Goal: Information Seeking & Learning: Find specific fact

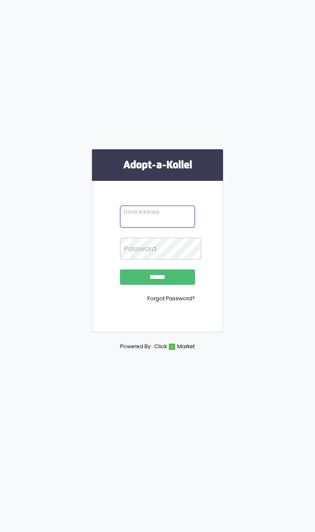
type input "**********"
click at [158, 285] on input "******" at bounding box center [157, 277] width 74 height 15
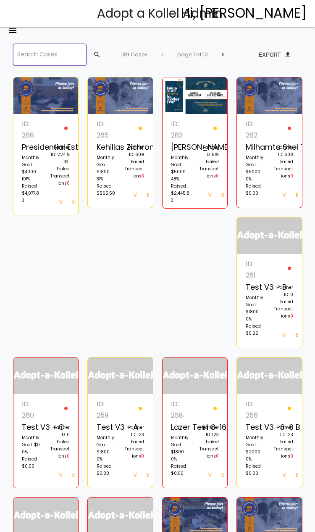
click at [80, 61] on input "search" at bounding box center [50, 55] width 74 height 22
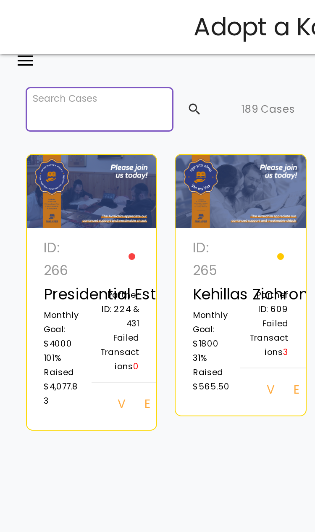
type input "*"
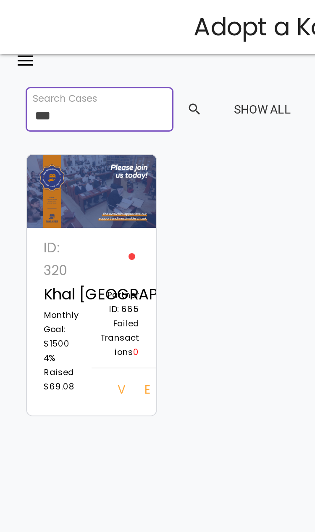
type input "***"
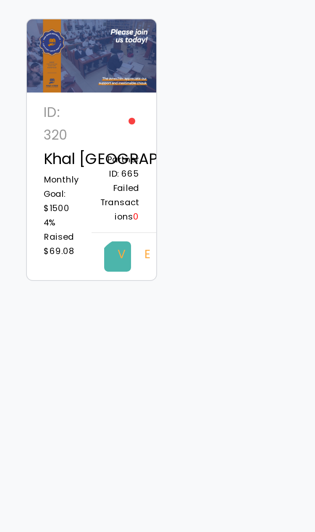
click at [63, 188] on link "View" at bounding box center [58, 195] width 13 height 15
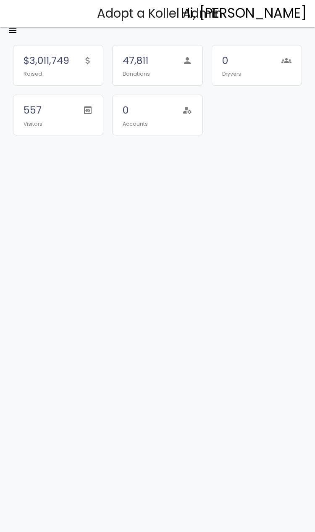
scroll to position [2, 0]
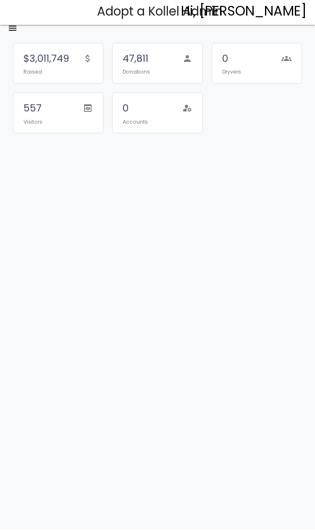
scroll to position [2, 0]
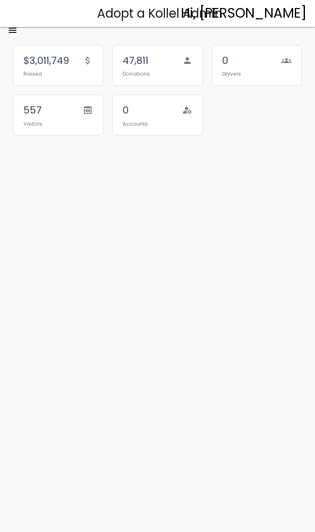
click at [16, 26] on icon "menu" at bounding box center [13, 30] width 10 height 27
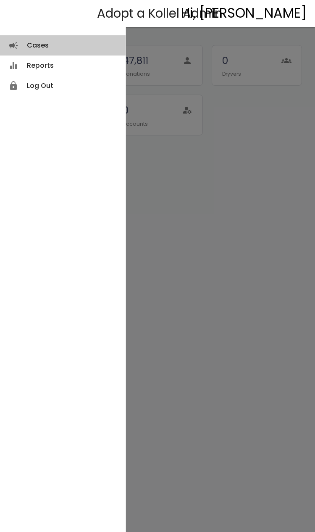
click at [56, 56] on link "Reports equalizer" at bounding box center [63, 66] width 126 height 20
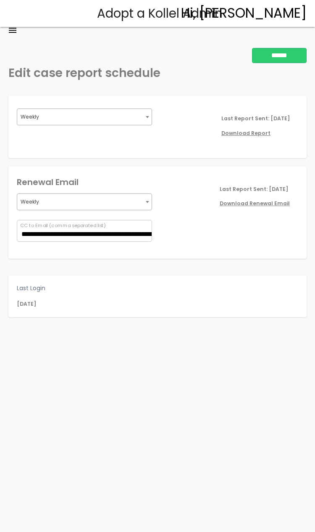
scroll to position [2, 0]
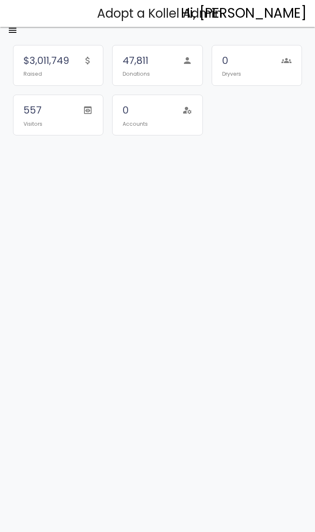
click at [32, 35] on div "$3,011,749 Raised attach_money 47,811 Donations person 0 Dryvers groups 557 Vis…" at bounding box center [157, 75] width 315 height 150
click at [0, 28] on html "Adopt a Kollel Admin Hi, Shmuel Weiss menu Cases campaign Reports equalizer loc…" at bounding box center [157, 266] width 315 height 532
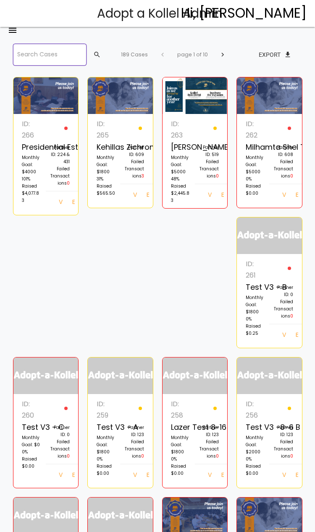
click at [44, 46] on input "search" at bounding box center [50, 55] width 74 height 22
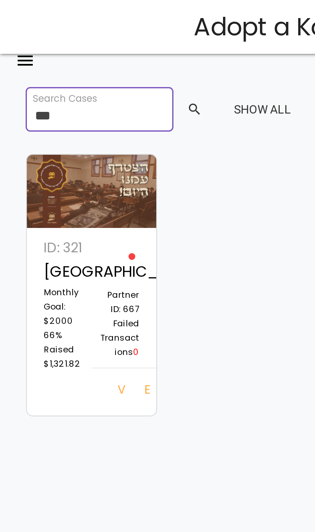
type input "***"
click at [60, 193] on link "View" at bounding box center [58, 195] width 13 height 15
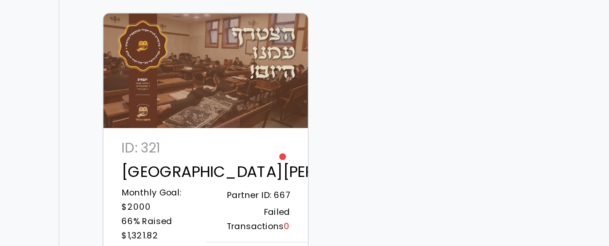
click at [233, 209] on link "Log In" at bounding box center [239, 216] width 13 height 15
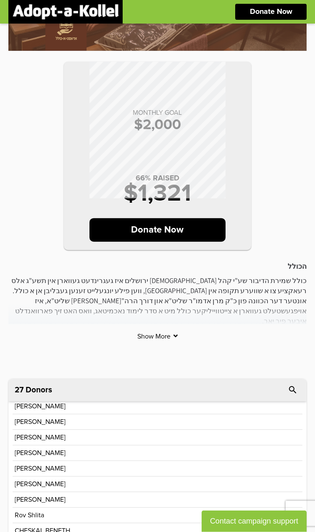
scroll to position [167, 0]
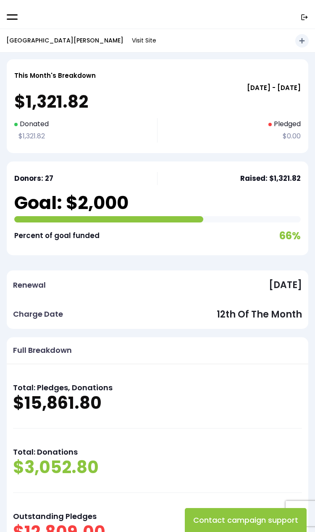
click at [10, 20] on link at bounding box center [12, 16] width 11 height 7
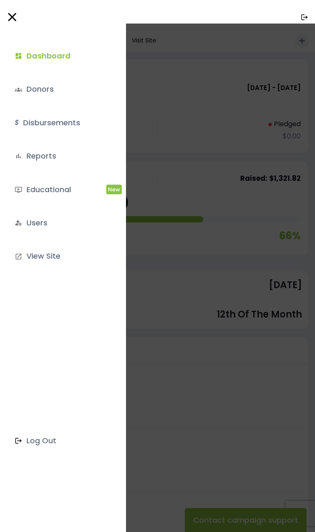
click at [61, 90] on link "groups Donors" at bounding box center [61, 89] width 106 height 23
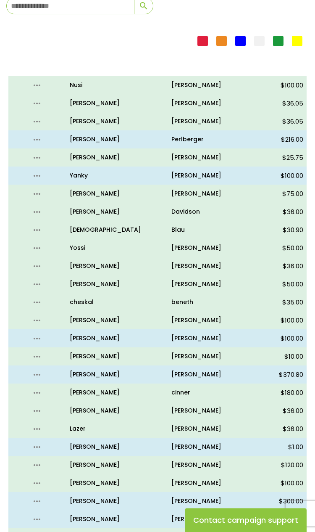
scroll to position [60, 0]
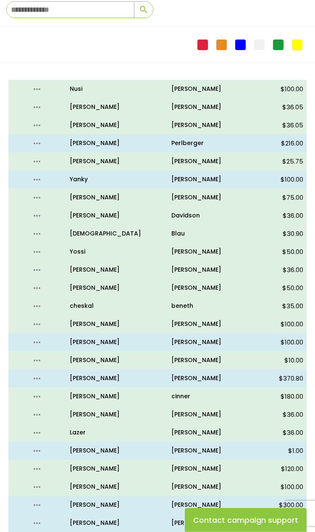
click at [199, 288] on p "[PERSON_NAME]" at bounding box center [209, 288] width 74 height 11
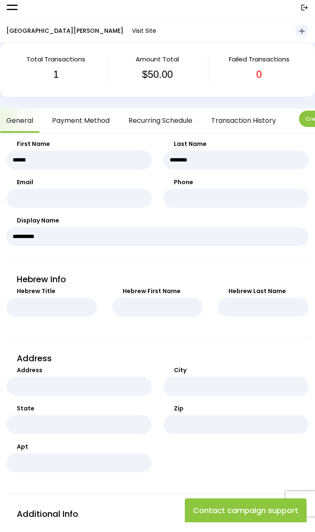
scroll to position [10, 0]
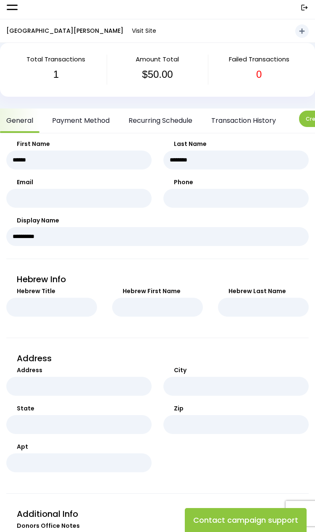
click at [107, 125] on link "Payment Method" at bounding box center [81, 121] width 70 height 24
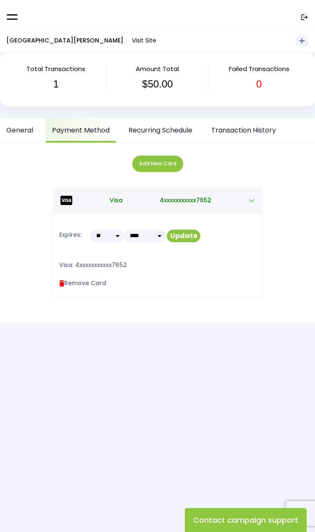
click at [26, 18] on div ".st0{fill:none;}" at bounding box center [157, 14] width 315 height 29
click at [22, 41] on p "[GEOGRAPHIC_DATA][PERSON_NAME]" at bounding box center [64, 40] width 117 height 11
click at [20, 13] on div ".st0{fill:none;}" at bounding box center [157, 14] width 315 height 29
click at [16, 13] on link at bounding box center [12, 16] width 11 height 7
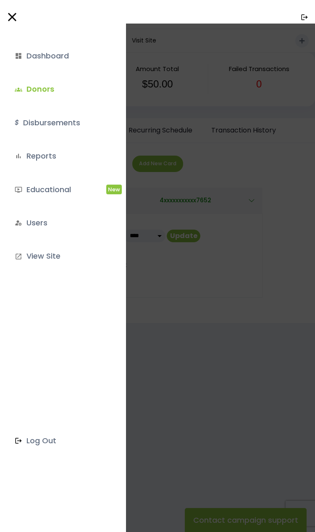
click at [71, 92] on link "groups Donors" at bounding box center [61, 89] width 106 height 23
